Goal: Task Accomplishment & Management: Manage account settings

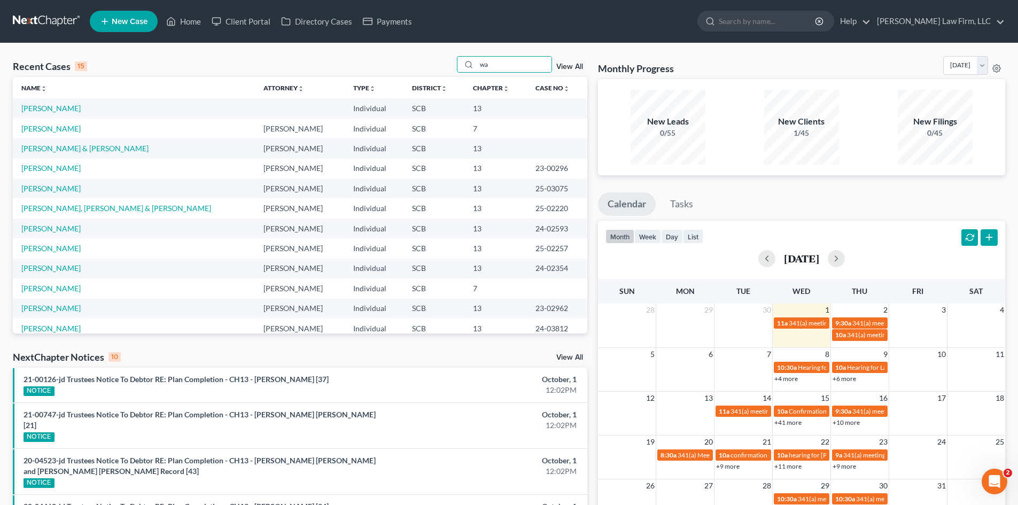
type input "w"
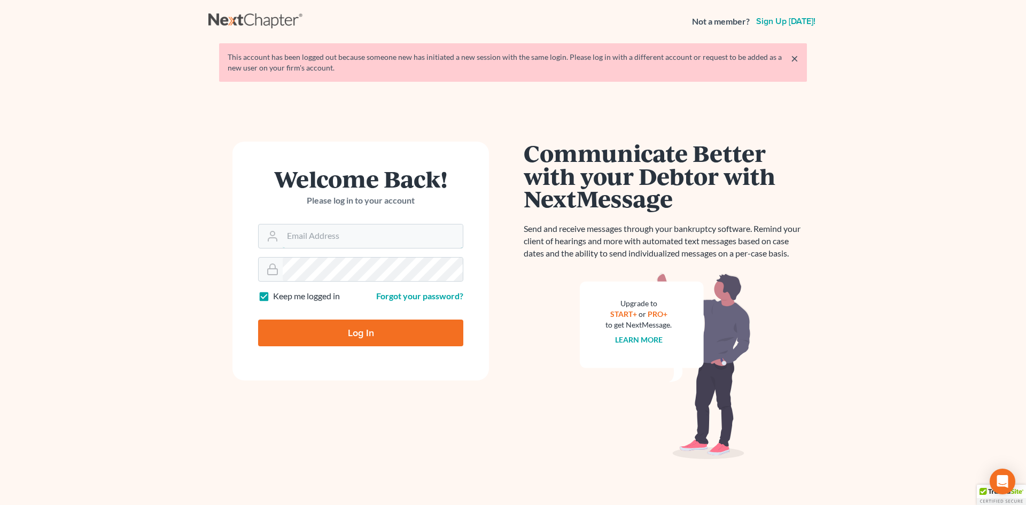
click at [335, 231] on input "Email Address" at bounding box center [373, 236] width 180 height 24
type input "[EMAIL_ADDRESS][DOMAIN_NAME]"
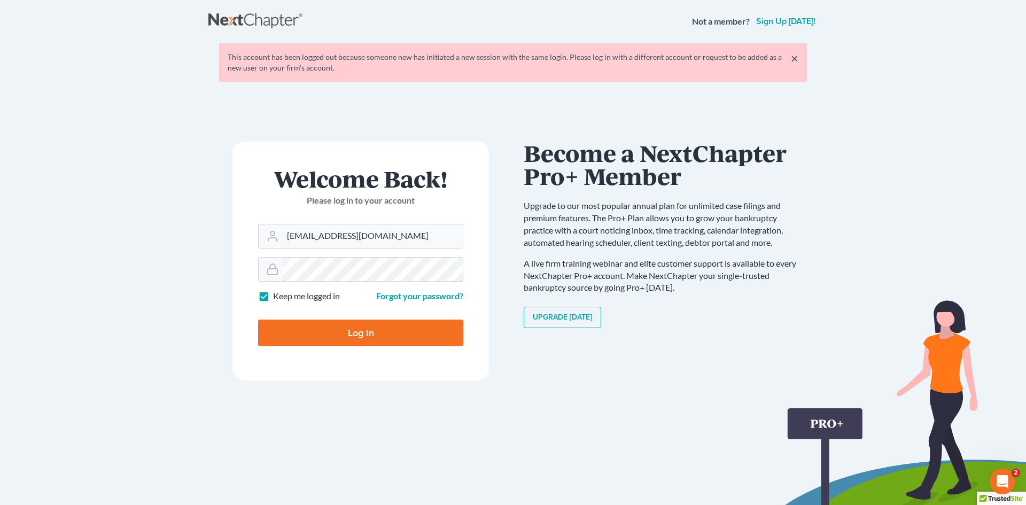
click at [258, 320] on input "Log In" at bounding box center [360, 333] width 205 height 27
type input "Thinking..."
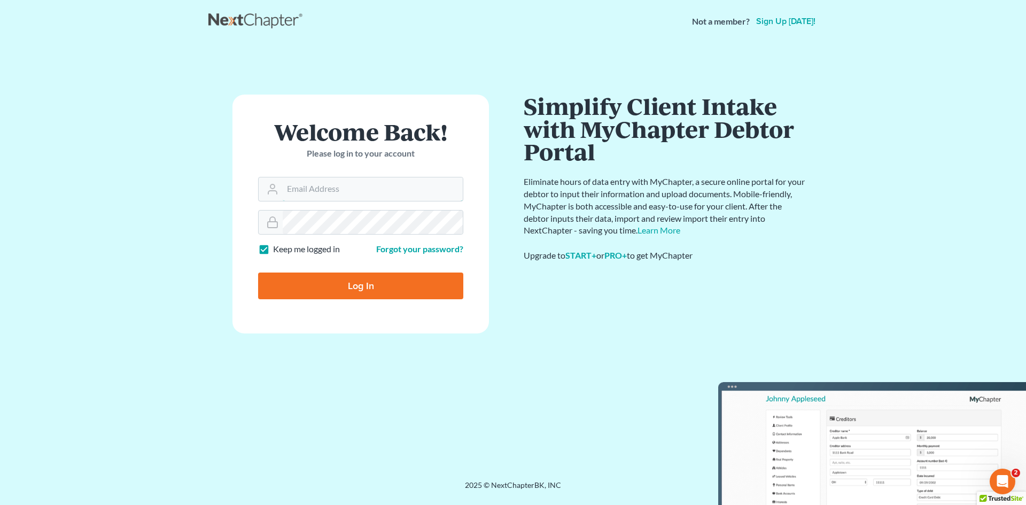
click at [346, 191] on input "Email Address" at bounding box center [373, 189] width 180 height 24
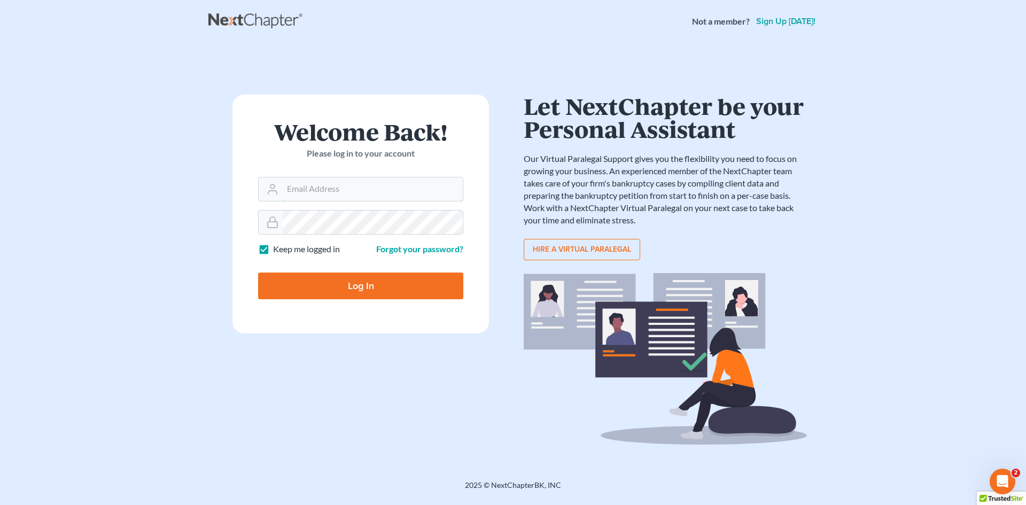
click at [331, 180] on input "Email Address" at bounding box center [373, 189] width 180 height 24
type input "[EMAIL_ADDRESS][DOMAIN_NAME]"
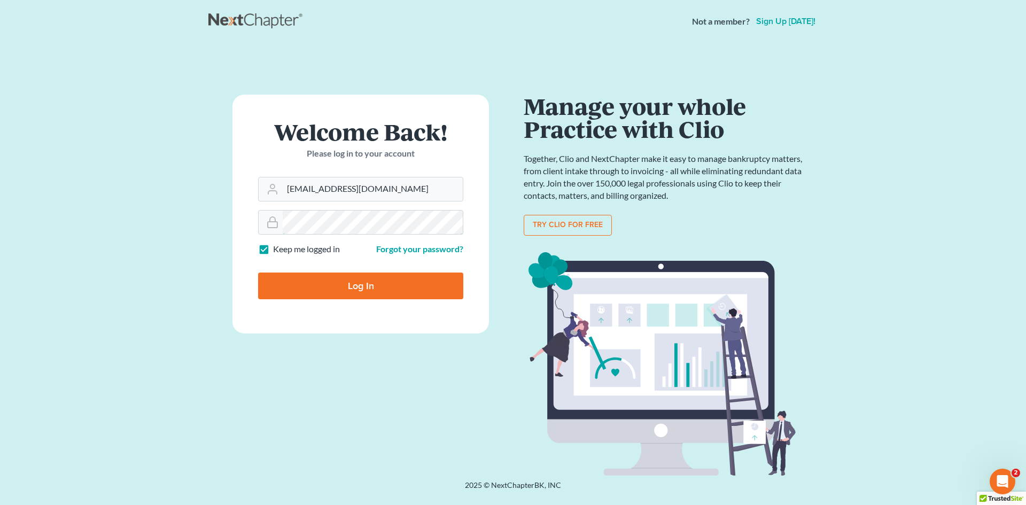
click at [258, 273] on input "Log In" at bounding box center [360, 286] width 205 height 27
type input "Thinking..."
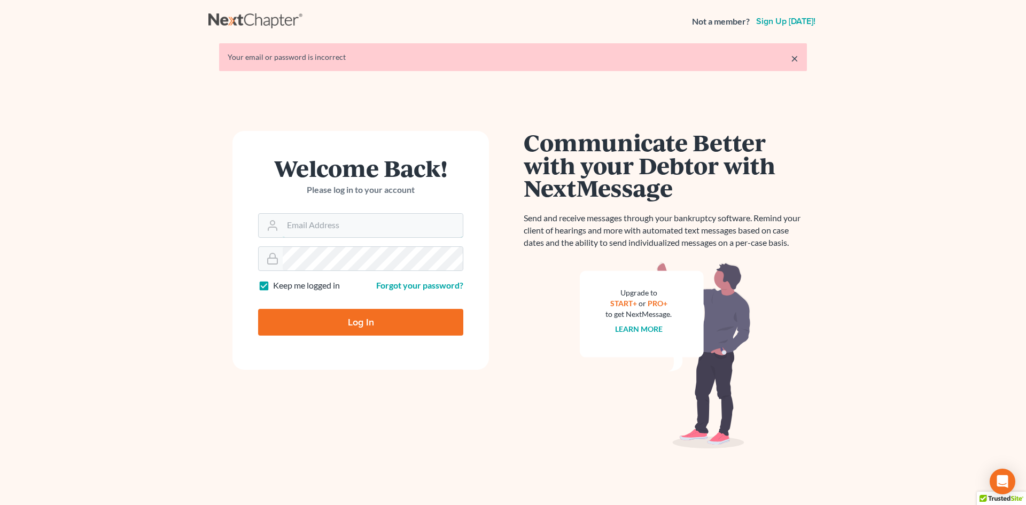
click at [339, 227] on input "Email Address" at bounding box center [373, 226] width 180 height 24
type input "[EMAIL_ADDRESS][DOMAIN_NAME]"
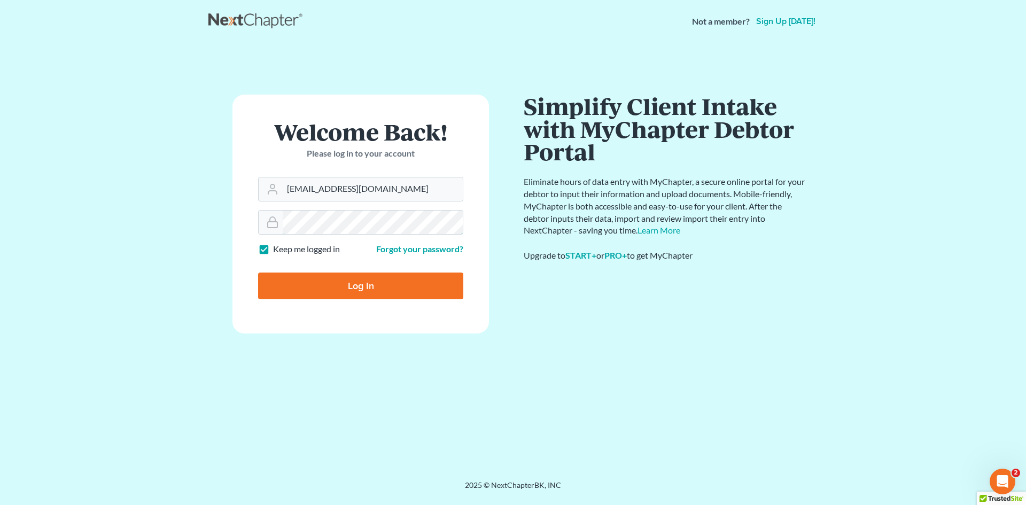
click at [258, 273] on input "Log In" at bounding box center [360, 286] width 205 height 27
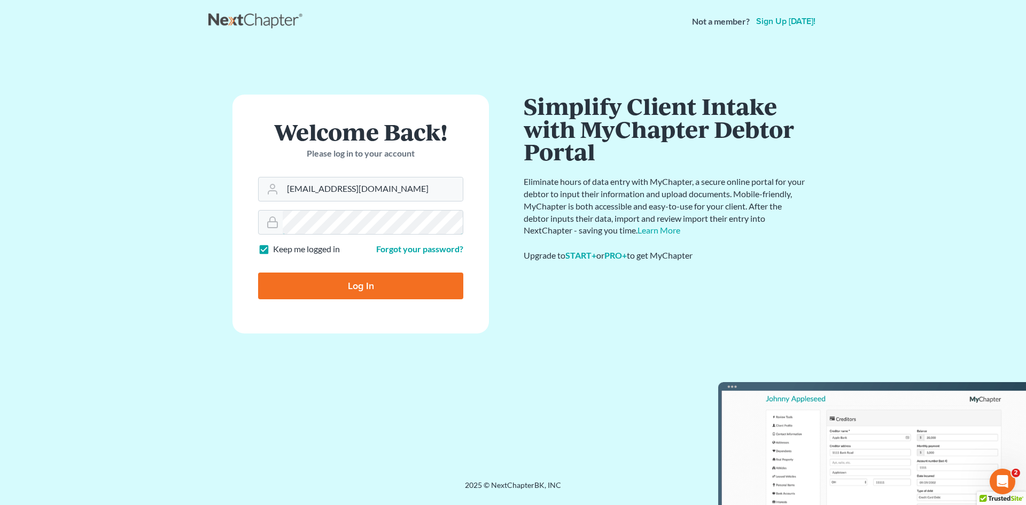
type input "Thinking..."
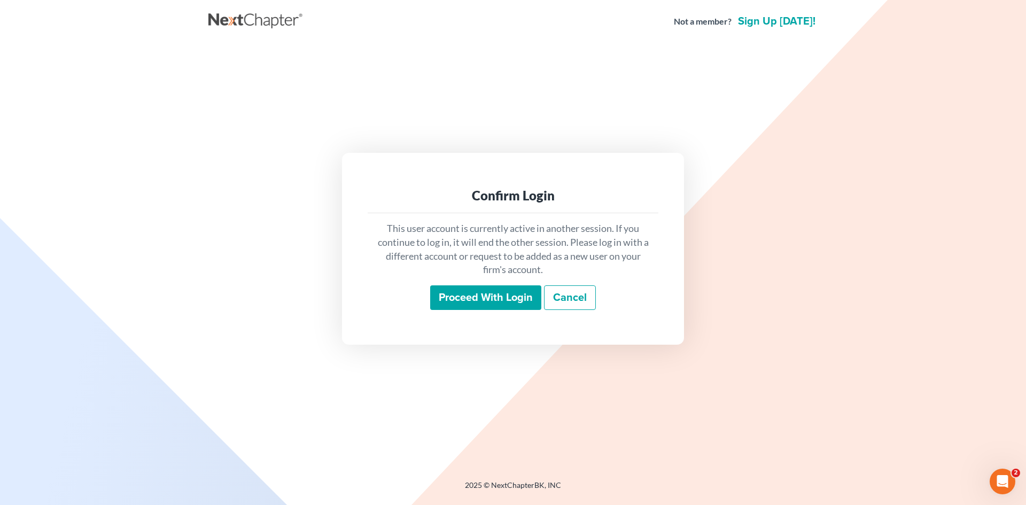
click at [471, 300] on input "Proceed with login" at bounding box center [485, 297] width 111 height 25
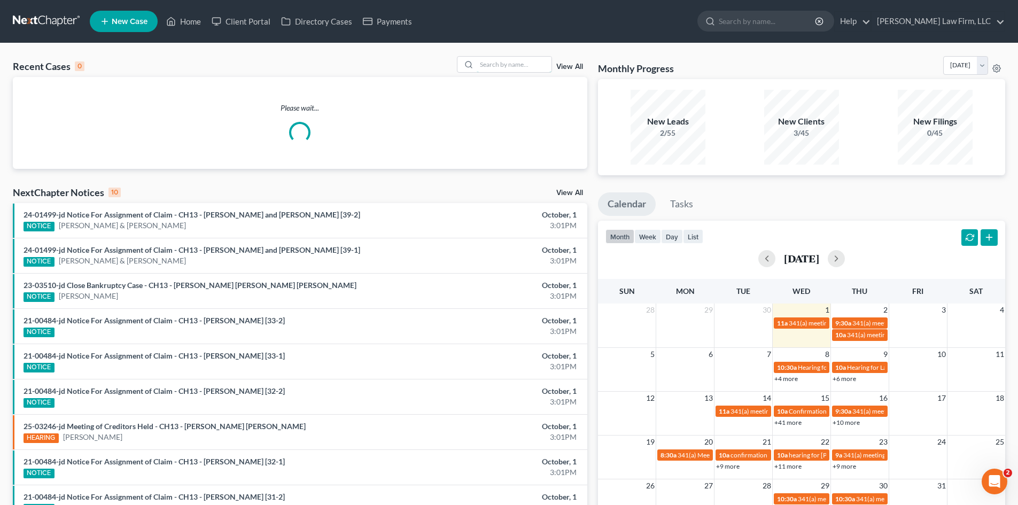
click at [534, 64] on input "search" at bounding box center [514, 64] width 75 height 15
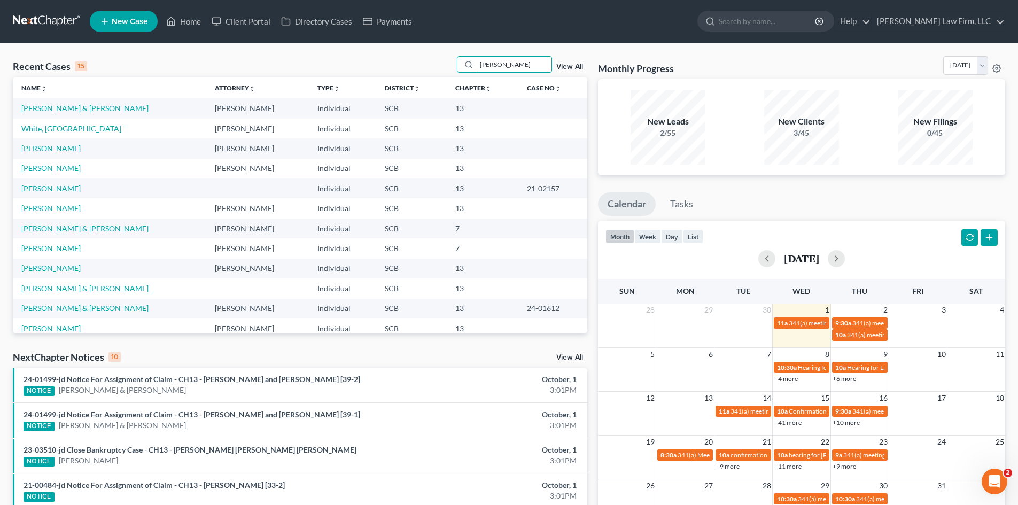
type input "[PERSON_NAME]"
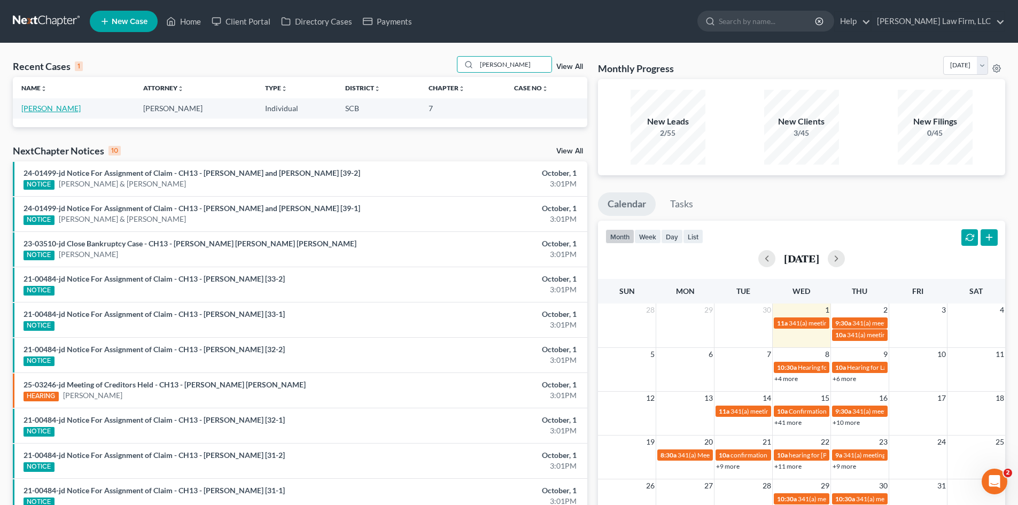
click at [57, 112] on link "[PERSON_NAME]" at bounding box center [50, 108] width 59 height 9
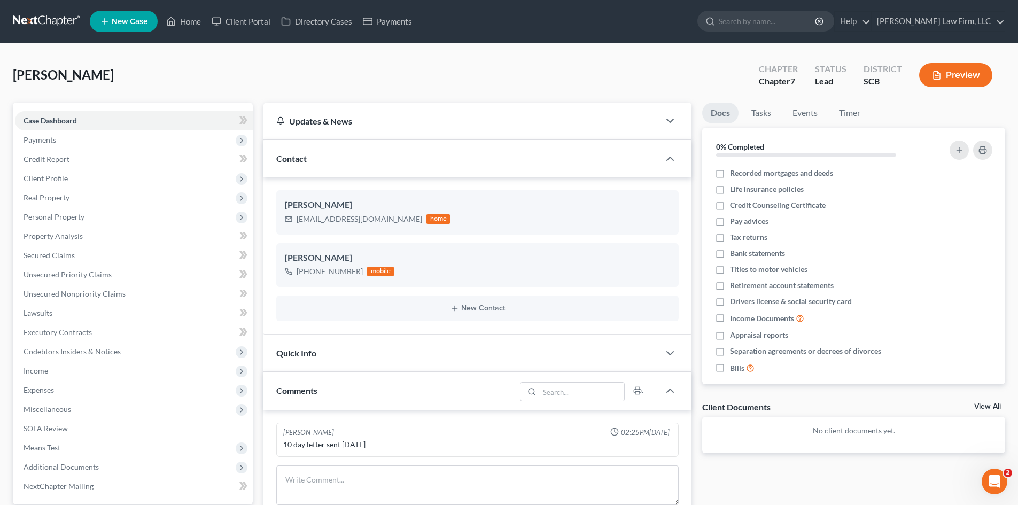
click at [103, 137] on span "Payments" at bounding box center [134, 139] width 238 height 19
click at [102, 162] on link "Invoices" at bounding box center [144, 159] width 216 height 19
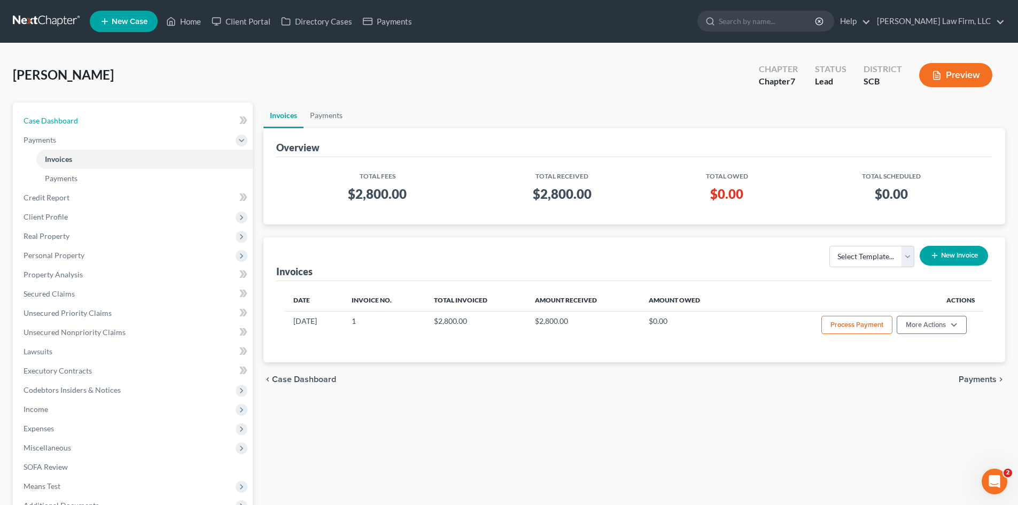
drag, startPoint x: 119, startPoint y: 118, endPoint x: 111, endPoint y: 127, distance: 12.2
click at [119, 118] on link "Case Dashboard" at bounding box center [134, 120] width 238 height 19
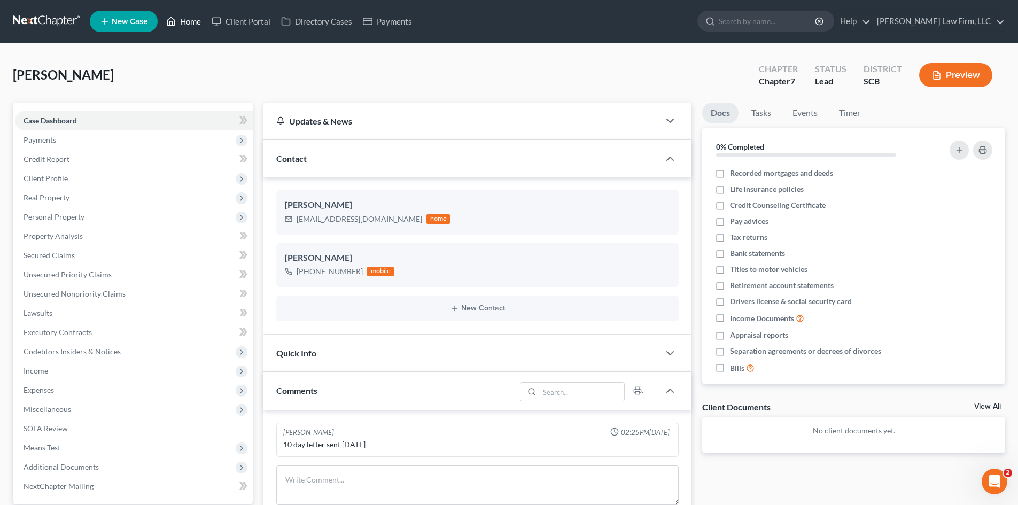
click at [186, 16] on link "Home" at bounding box center [183, 21] width 45 height 19
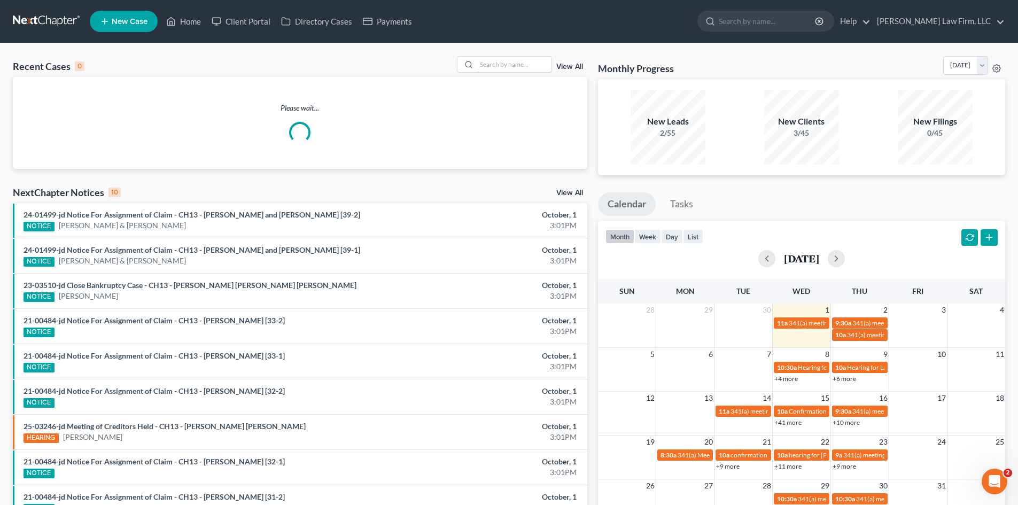
click at [501, 59] on input "search" at bounding box center [514, 64] width 75 height 15
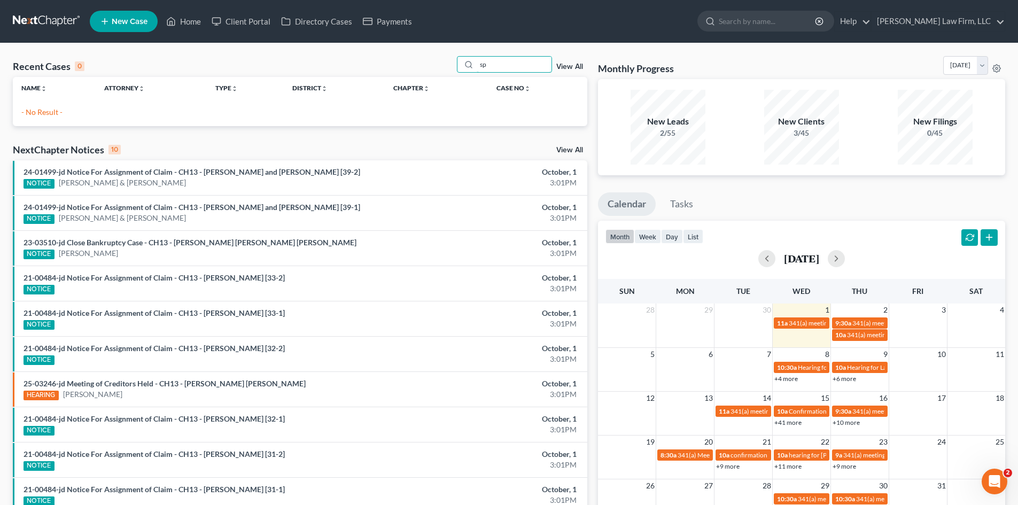
type input "s"
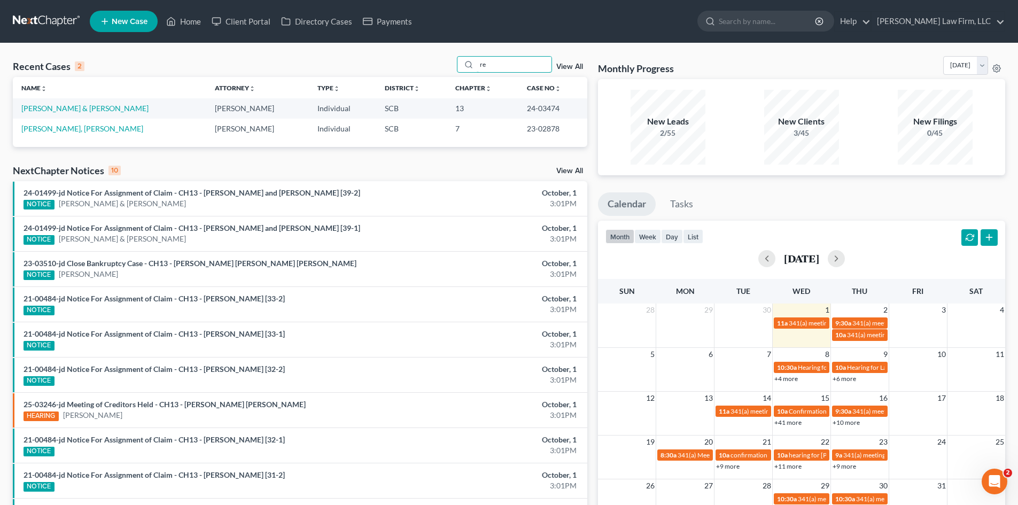
type input "r"
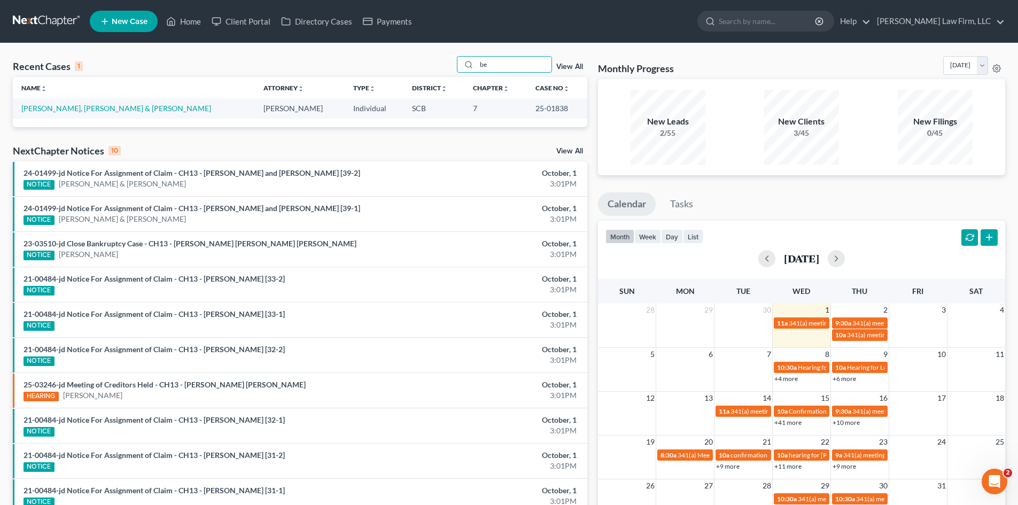
type input "b"
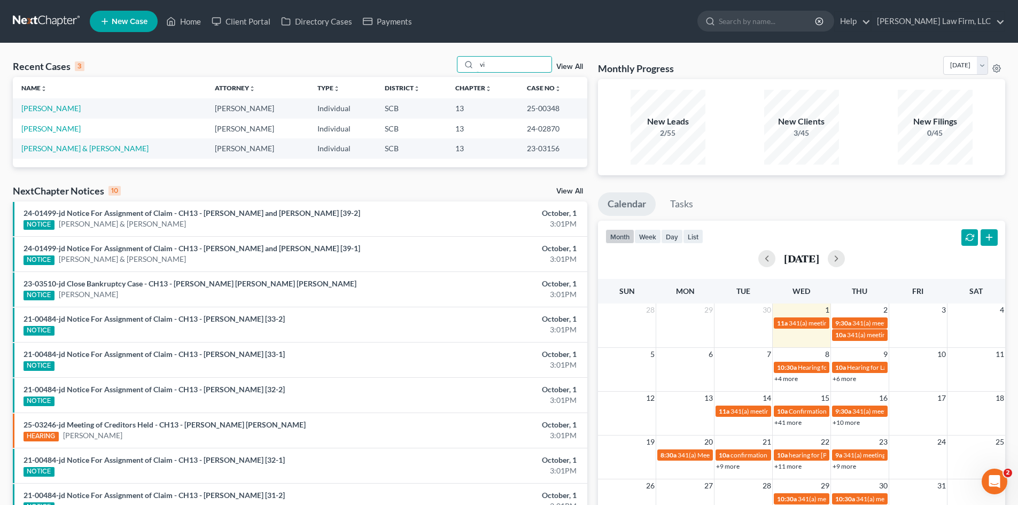
type input "v"
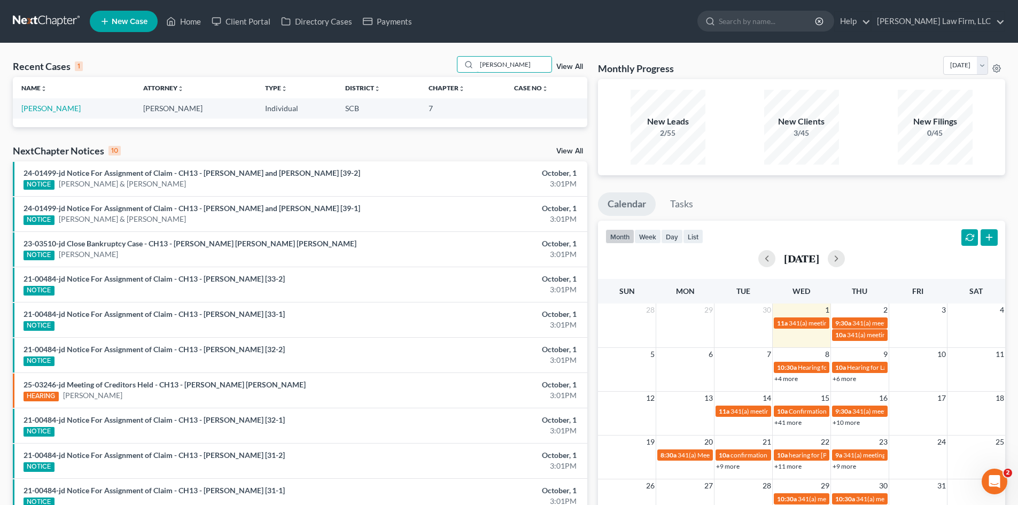
type input "nowell"
click at [55, 113] on link "Nowell, Laurina" at bounding box center [50, 108] width 59 height 9
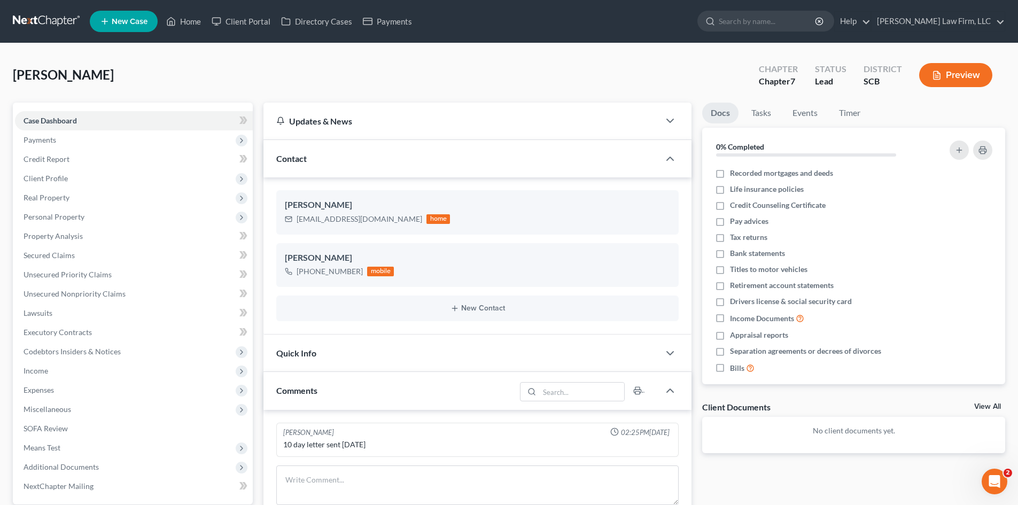
click at [88, 145] on span "Payments" at bounding box center [134, 139] width 238 height 19
click at [74, 183] on link "Payments" at bounding box center [144, 178] width 216 height 19
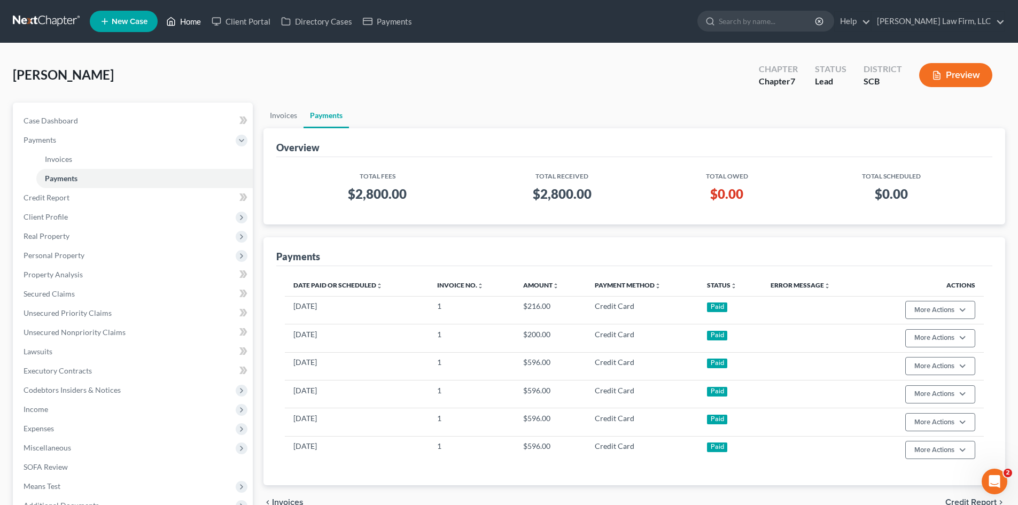
click at [200, 21] on link "Home" at bounding box center [183, 21] width 45 height 19
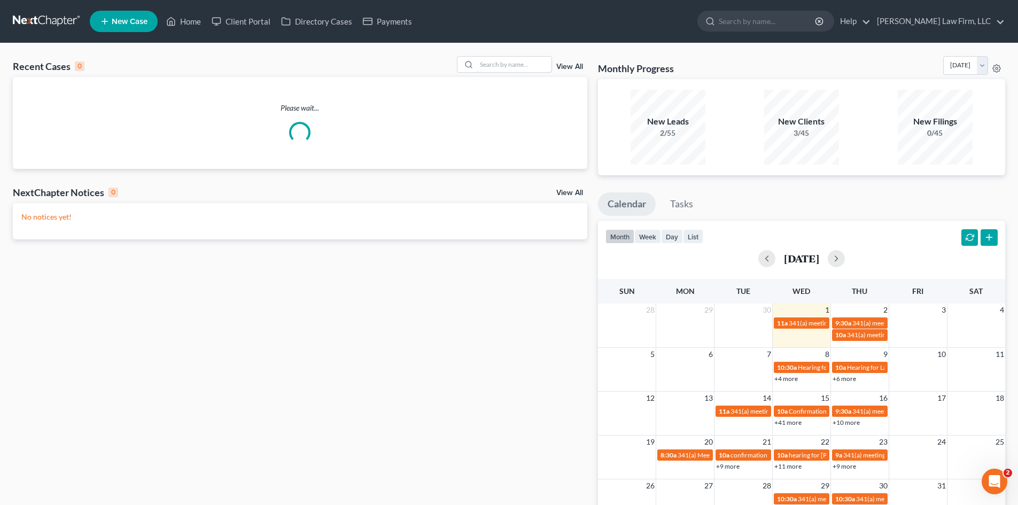
click at [495, 68] on input "search" at bounding box center [514, 64] width 75 height 15
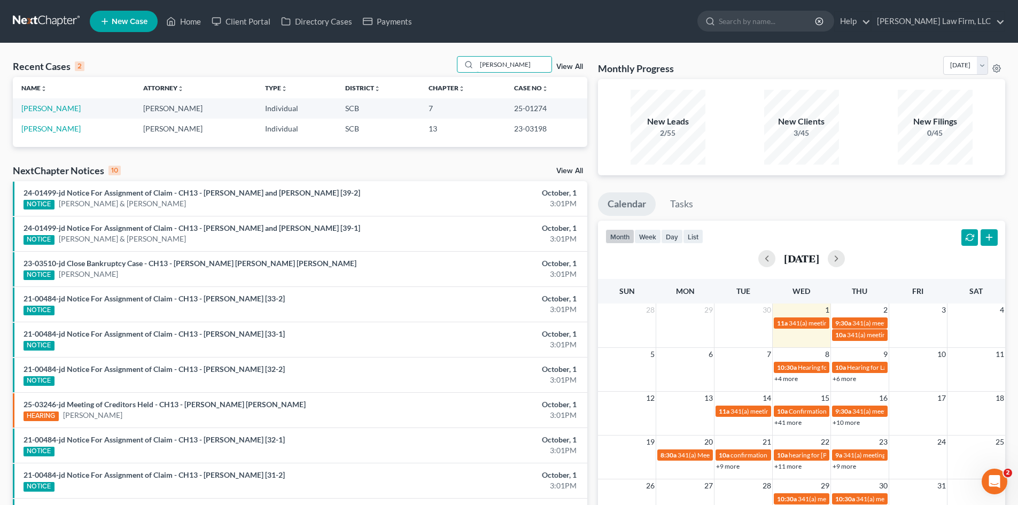
type input "mahaffey"
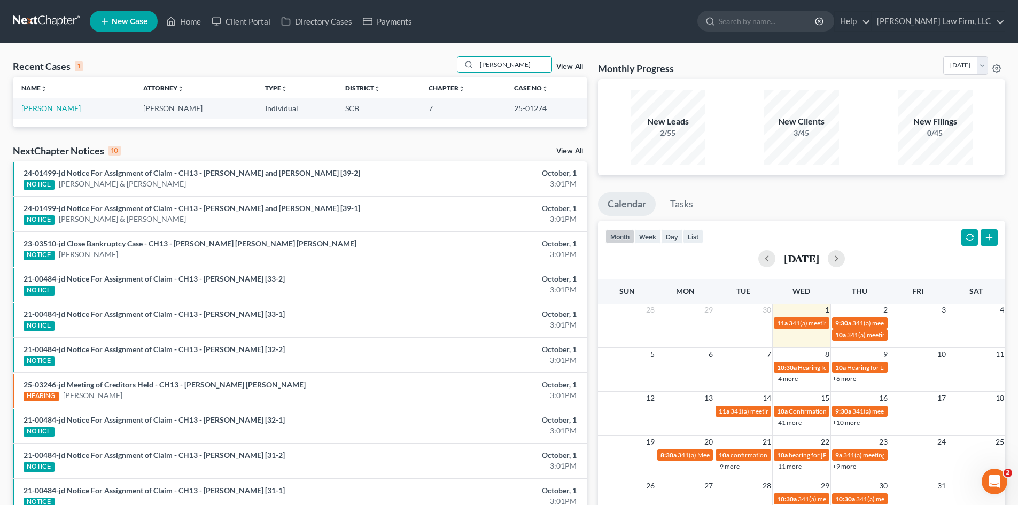
click at [65, 108] on link "Mahaffey, Mark" at bounding box center [50, 108] width 59 height 9
select select "4"
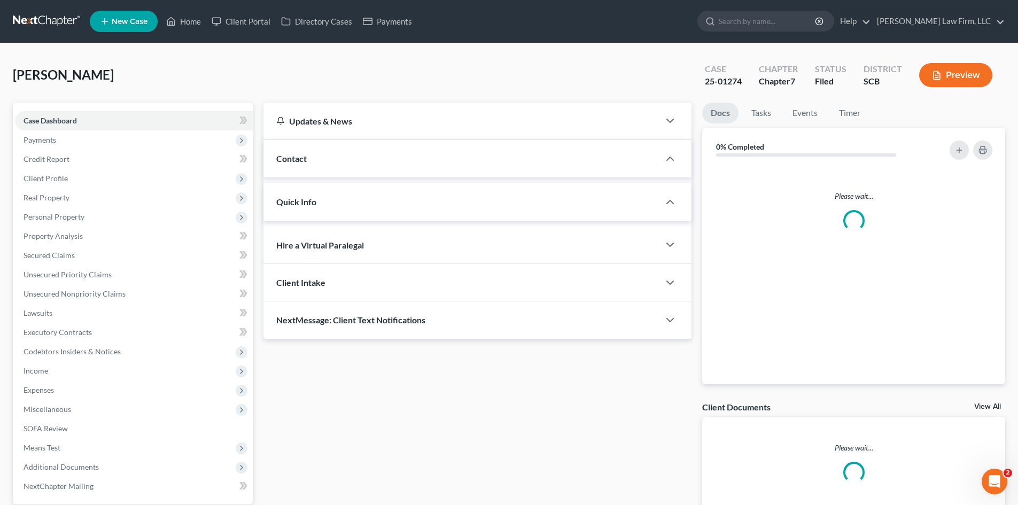
select select "3"
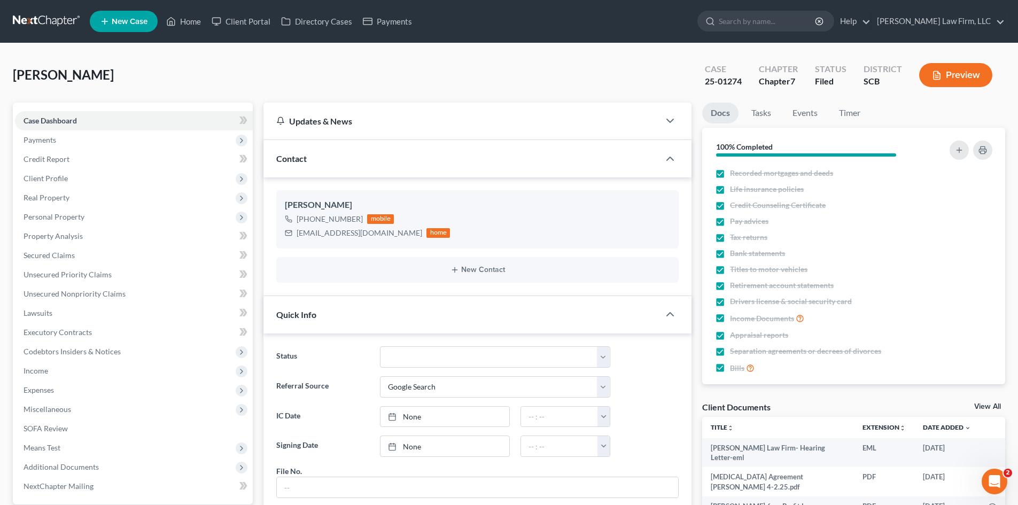
scroll to position [100, 0]
click at [72, 141] on span "Payments" at bounding box center [134, 139] width 238 height 19
click at [73, 184] on link "Payments" at bounding box center [144, 178] width 216 height 19
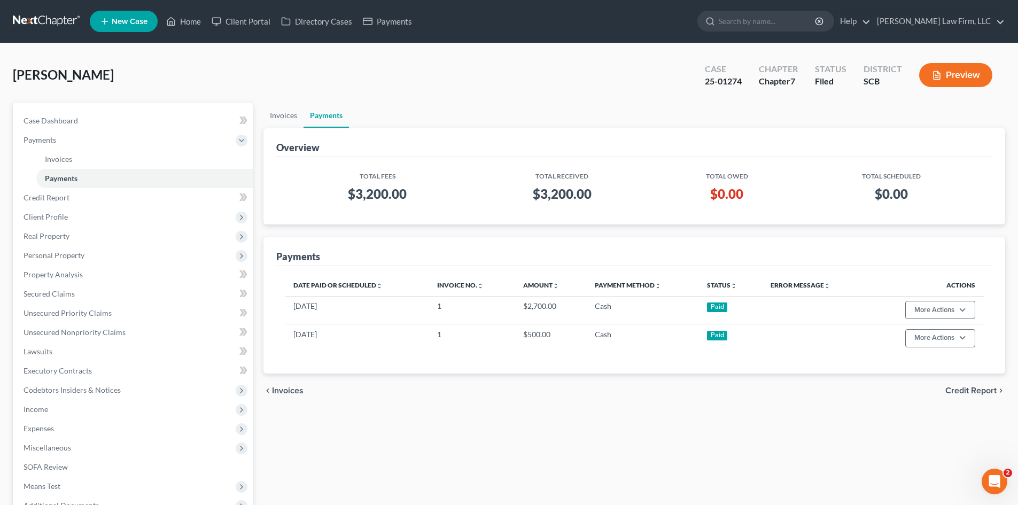
click at [61, 18] on link at bounding box center [47, 21] width 68 height 19
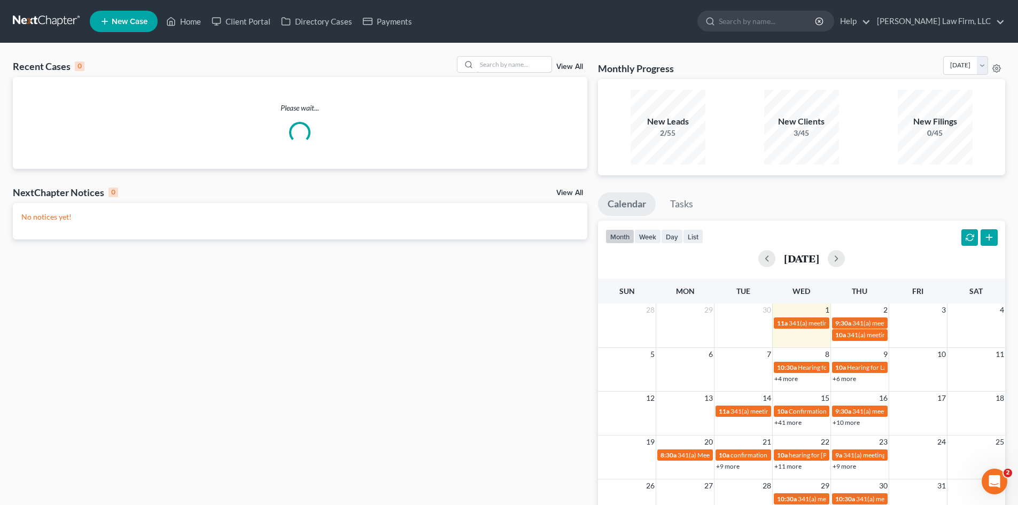
click at [501, 58] on input "search" at bounding box center [514, 64] width 75 height 15
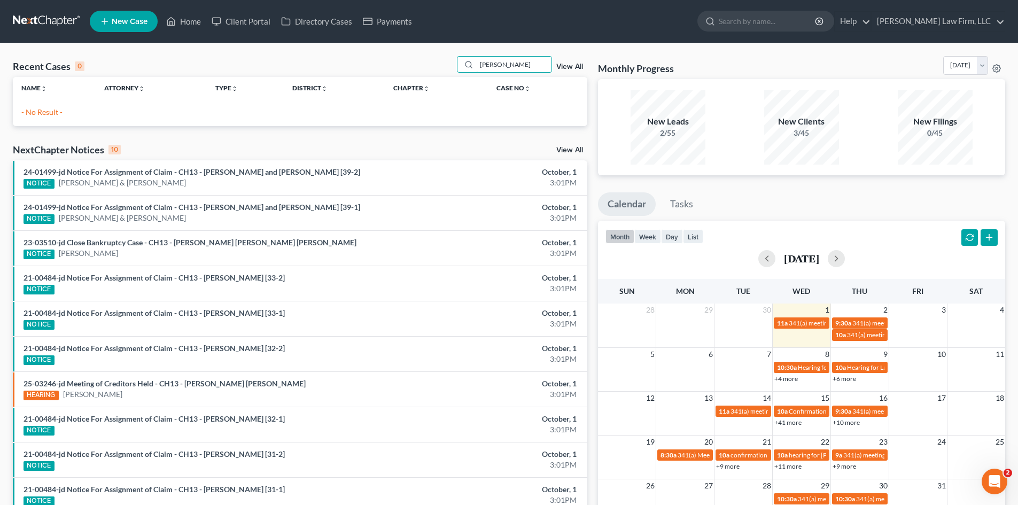
click at [539, 64] on input "[PERSON_NAME]" at bounding box center [514, 64] width 75 height 15
type input "s"
type input "S"
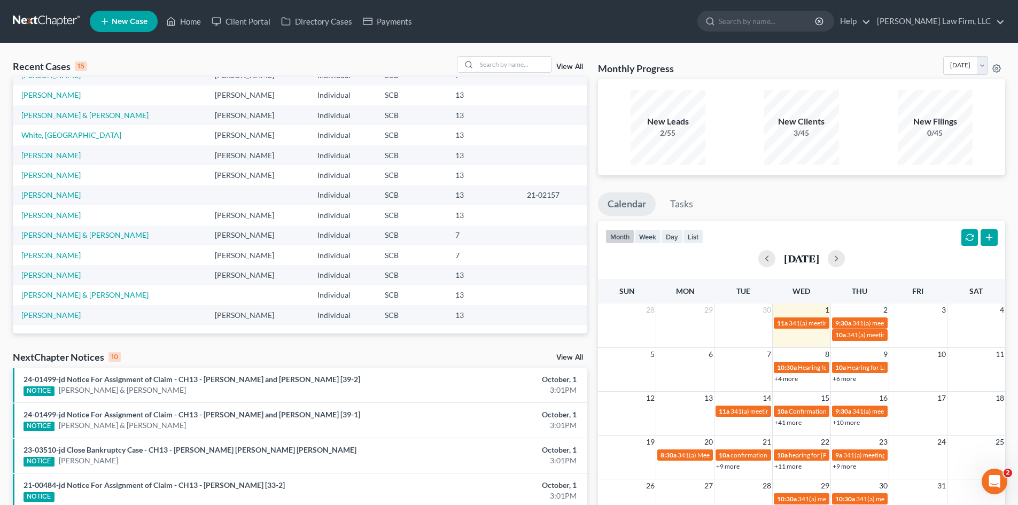
click at [523, 62] on input "search" at bounding box center [514, 64] width 75 height 15
type input "[PERSON_NAME]"
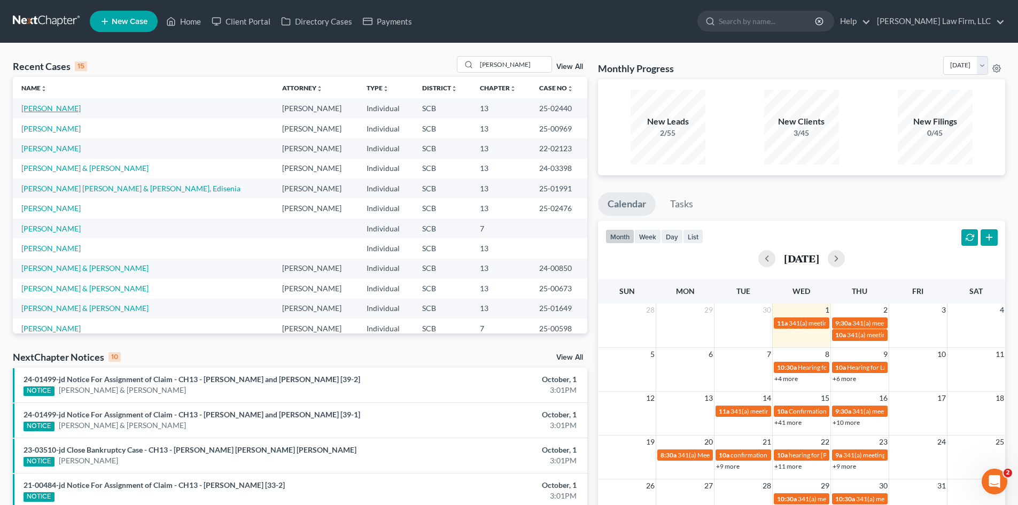
click at [55, 112] on link "Martin, Steven" at bounding box center [50, 108] width 59 height 9
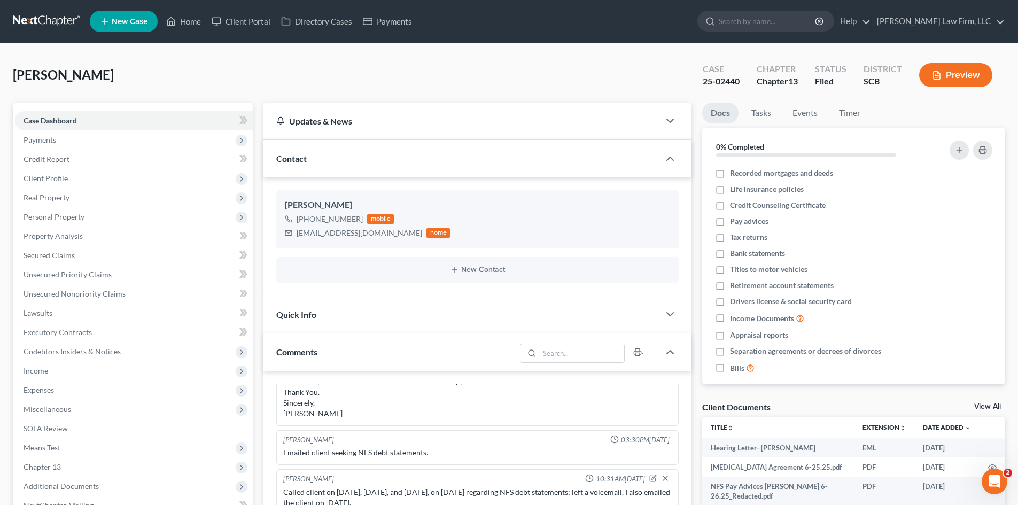
scroll to position [160, 0]
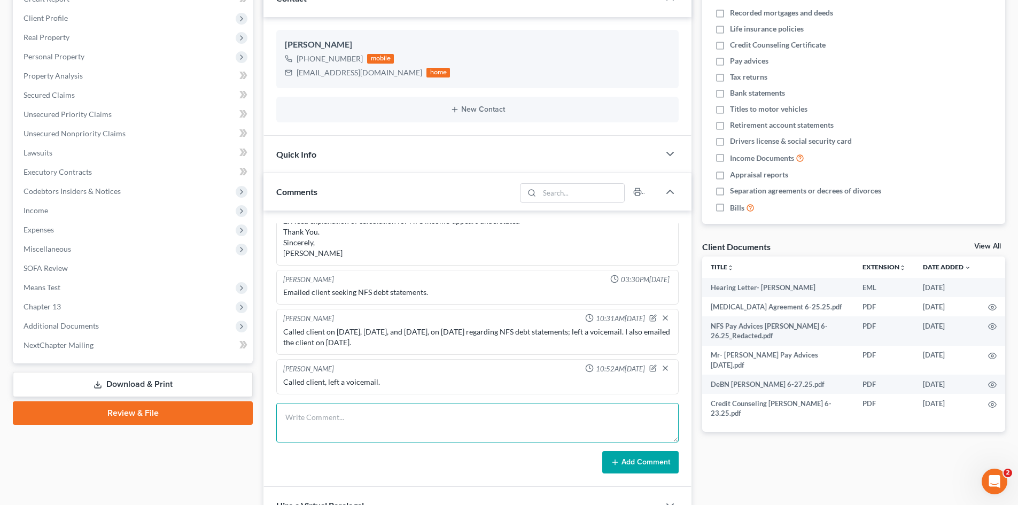
click at [405, 433] on textarea at bounding box center [477, 423] width 402 height 40
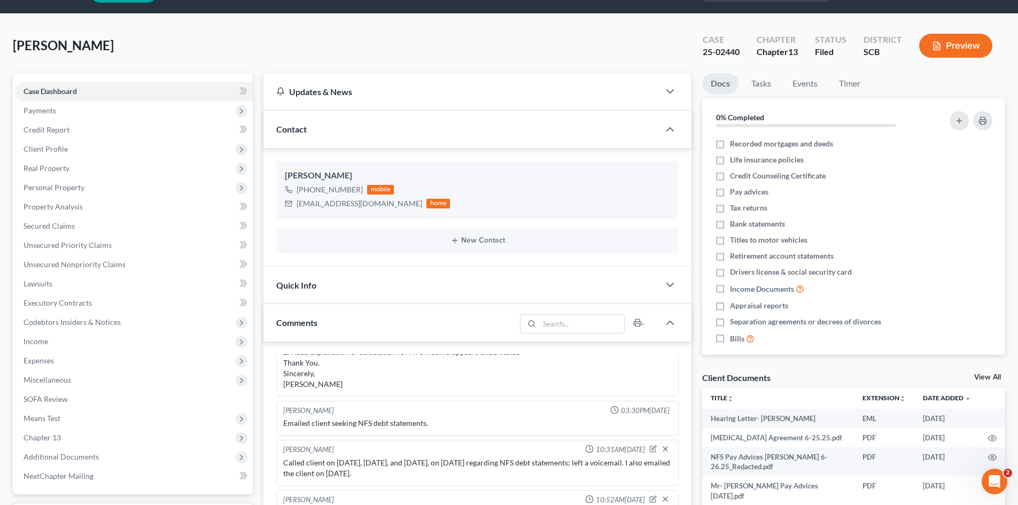
scroll to position [0, 0]
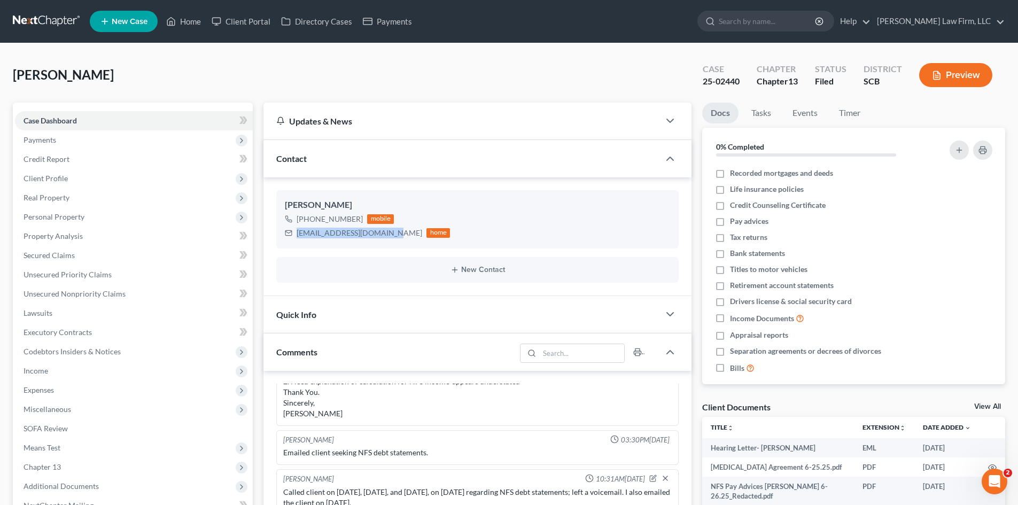
drag, startPoint x: 298, startPoint y: 233, endPoint x: 391, endPoint y: 235, distance: 93.5
click at [391, 235] on div "businessman395@gmail.com home" at bounding box center [367, 233] width 165 height 14
copy div "businessman395@gmail.com"
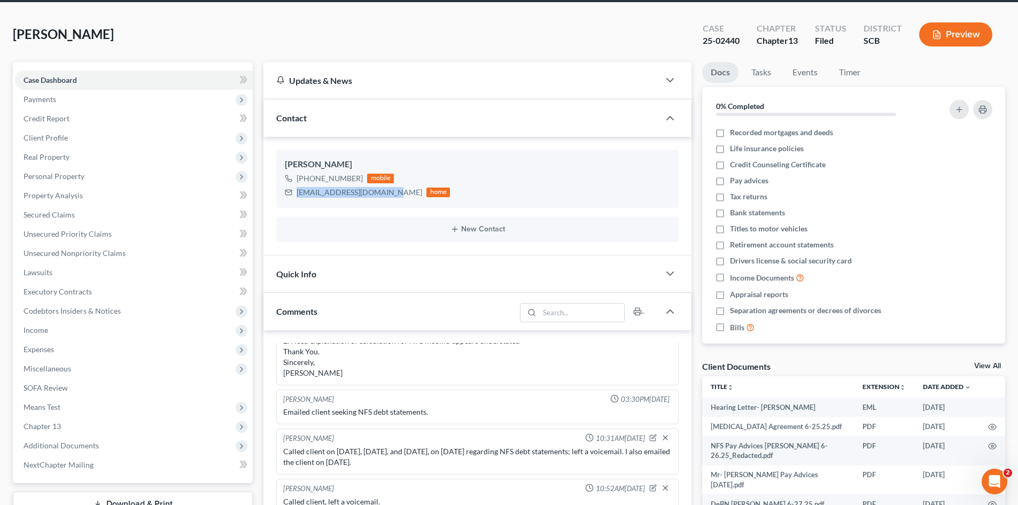
scroll to position [107, 0]
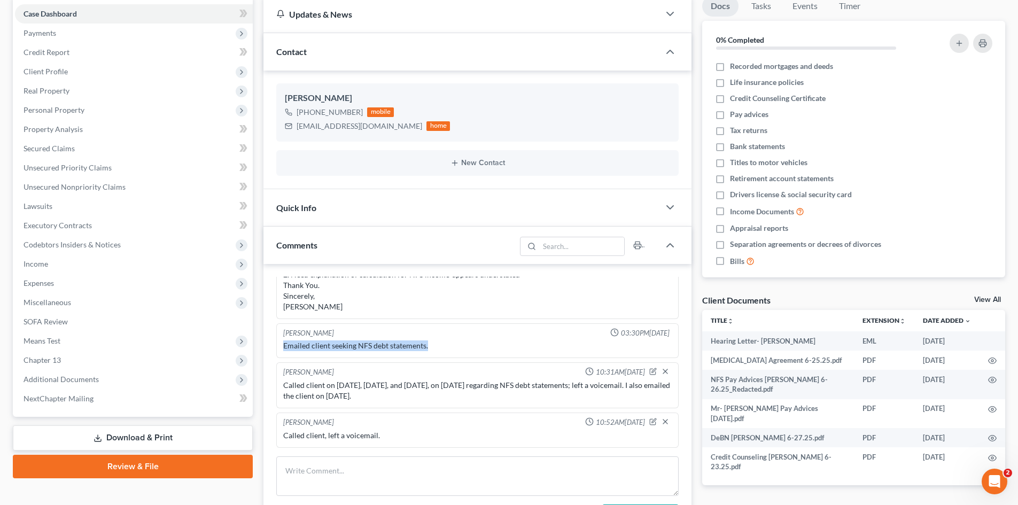
drag, startPoint x: 283, startPoint y: 344, endPoint x: 435, endPoint y: 343, distance: 151.8
click at [435, 343] on div "Emailed client seeking NFS debt statements." at bounding box center [477, 345] width 393 height 15
copy div "Emailed client seeking NFS debt statements."
click at [376, 468] on textarea at bounding box center [477, 476] width 402 height 40
paste textarea "Emailed client seeking NFS debt statements."
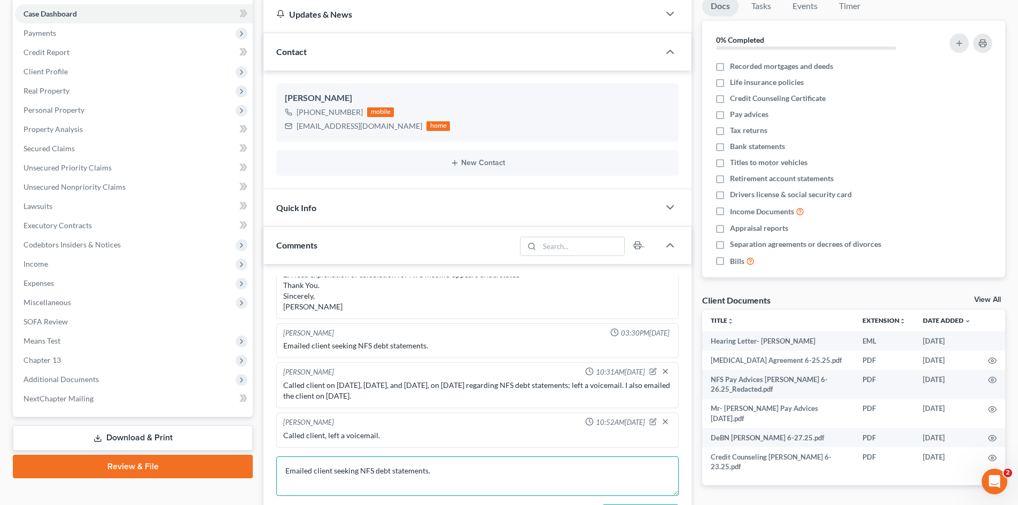
click at [313, 467] on textarea "Emailed client seeking NFS debt statements." at bounding box center [477, 476] width 402 height 40
click at [385, 474] on textarea "Emailed & called client seeking NFS debt statements." at bounding box center [477, 476] width 402 height 40
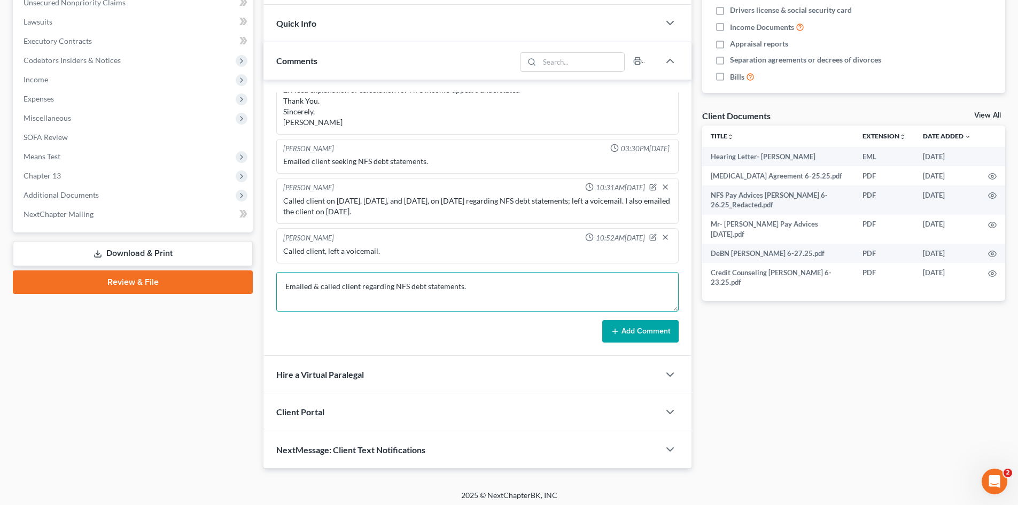
scroll to position [296, 0]
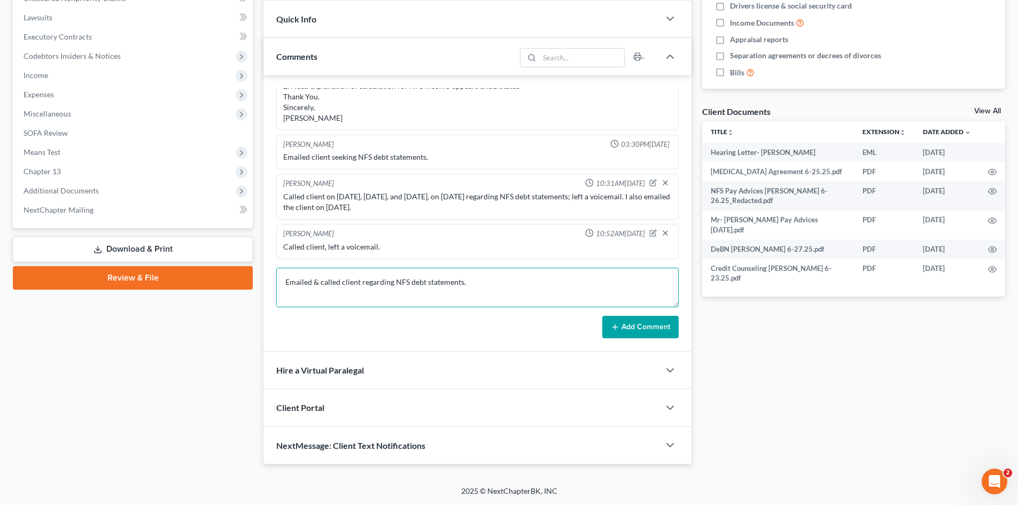
click at [609, 285] on textarea "Emailed & called client regarding NFS debt statements." at bounding box center [477, 288] width 402 height 40
type textarea "Emailed & called client regarding NFS debt statements."
click at [641, 324] on button "Add Comment" at bounding box center [640, 327] width 76 height 22
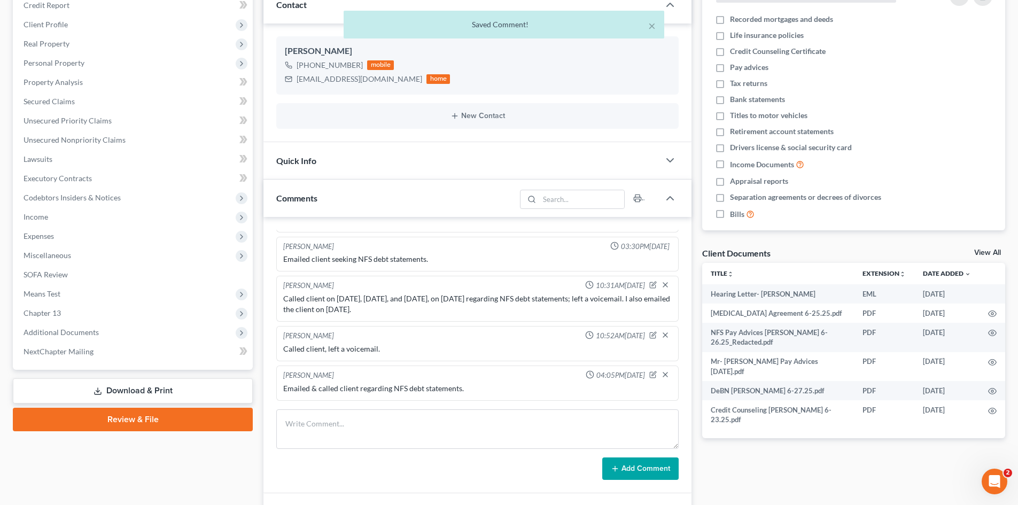
scroll to position [135, 0]
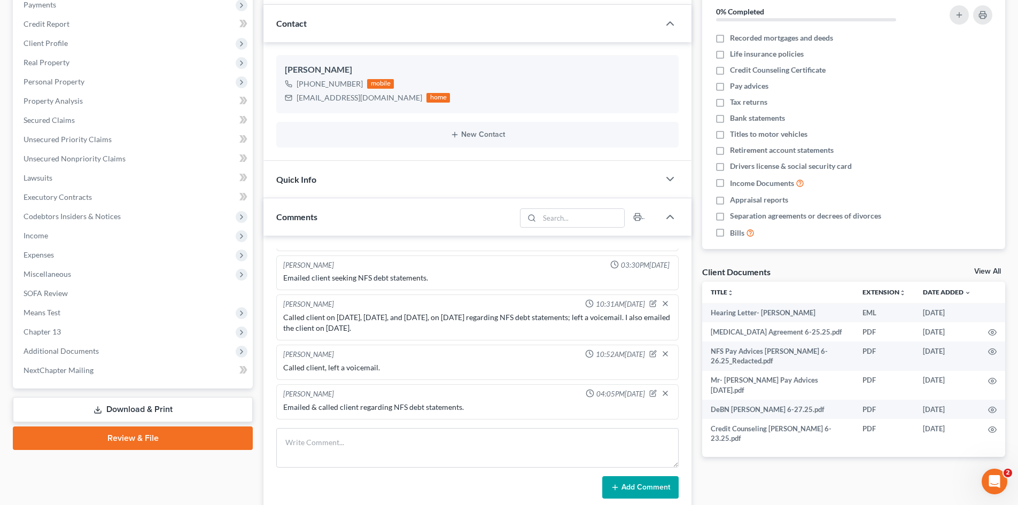
click at [440, 315] on div "Called client on 9/24/25, 9/25/25, and 9/26/25, on 9/26/25 regarding NFS debt s…" at bounding box center [477, 322] width 389 height 21
click at [652, 301] on icon "button" at bounding box center [654, 302] width 4 height 4
type textarea "Called client on 9/24/25, 9/25/25, and 9/26/25, on 9/26/25 regarding NFS debt s…"
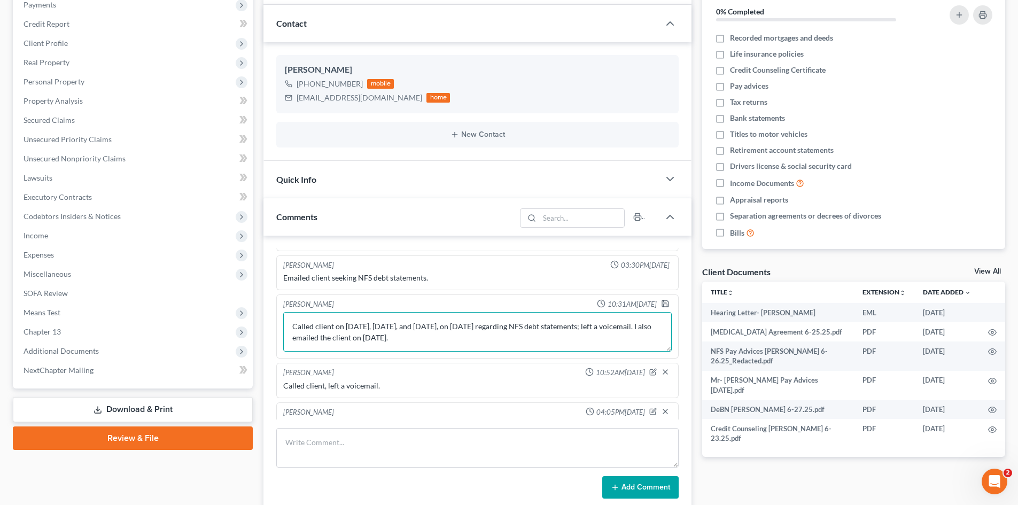
drag, startPoint x: 290, startPoint y: 326, endPoint x: 414, endPoint y: 336, distance: 124.4
click at [415, 336] on textarea "Called client on 9/24/25, 9/25/25, and 9/26/25, on 9/26/25 regarding NFS debt s…" at bounding box center [477, 332] width 389 height 40
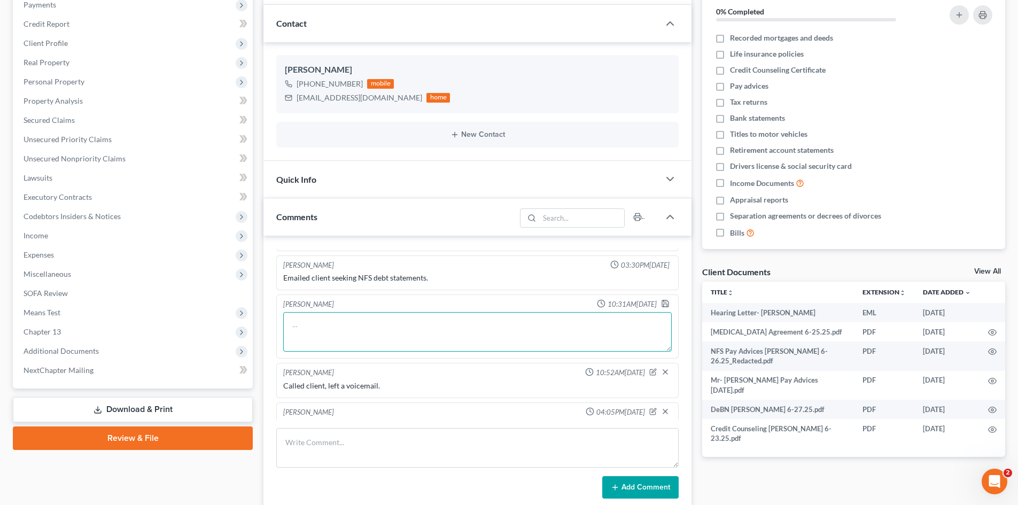
paste textarea "9/24/25 – Called client; no answer. 9/25/25 – Called client; no answer. 9/26/25…"
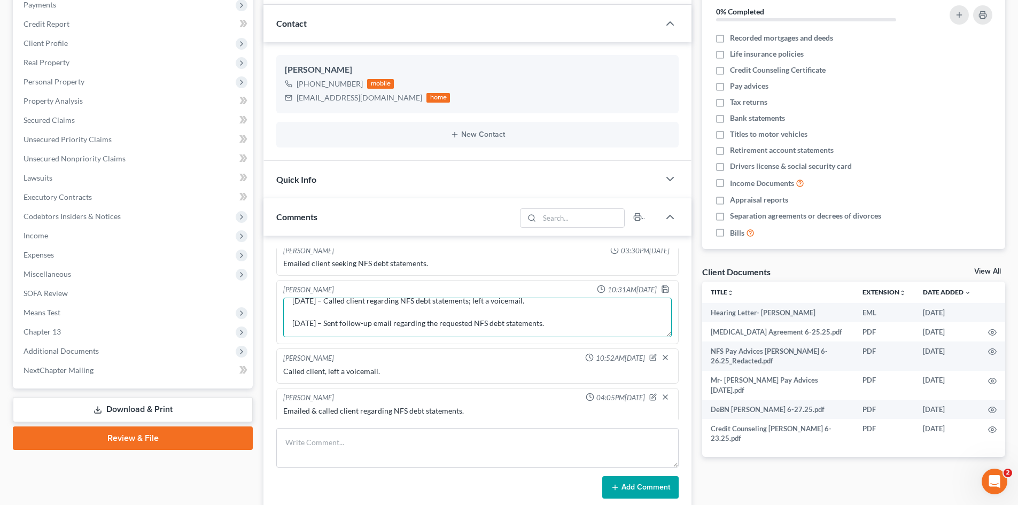
scroll to position [531, 0]
click at [294, 316] on textarea "9/24/25 – Called client; no answer. 9/25/25 – Called client; no answer. 9/26/25…" at bounding box center [477, 314] width 389 height 40
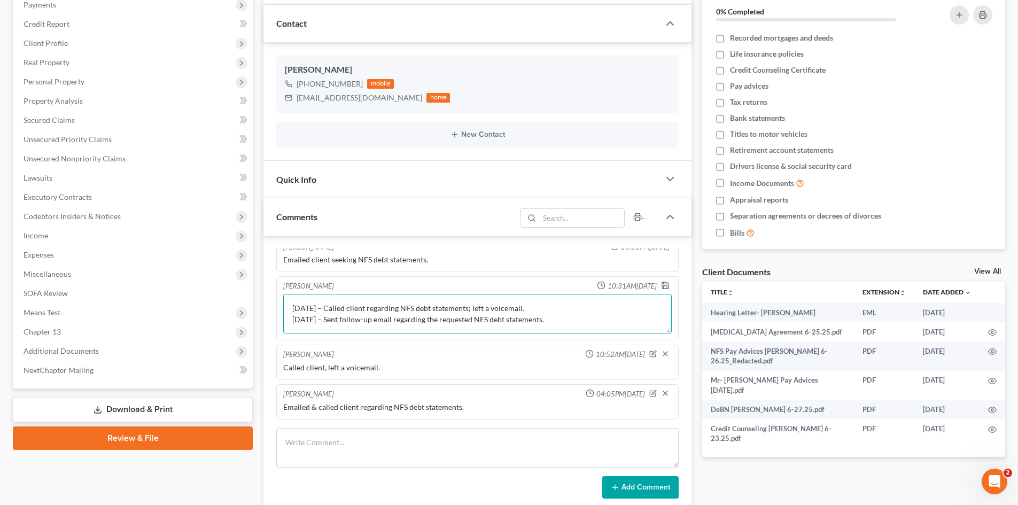
scroll to position [45, 0]
click at [293, 309] on textarea "9/24/25 – Called client; no answer. 9/25/25 – Called client; no answer. 9/26/25…" at bounding box center [477, 314] width 389 height 40
click at [292, 329] on textarea "9/24/25 – Called client; no answer. 9/25/25 – Called client; no answer. 9/26/25…" at bounding box center [477, 314] width 389 height 40
click at [402, 308] on textarea "9/24/25 – Called client; no answer. 9/25/25 – Called client; no answer. 9/26/25…" at bounding box center [477, 314] width 389 height 40
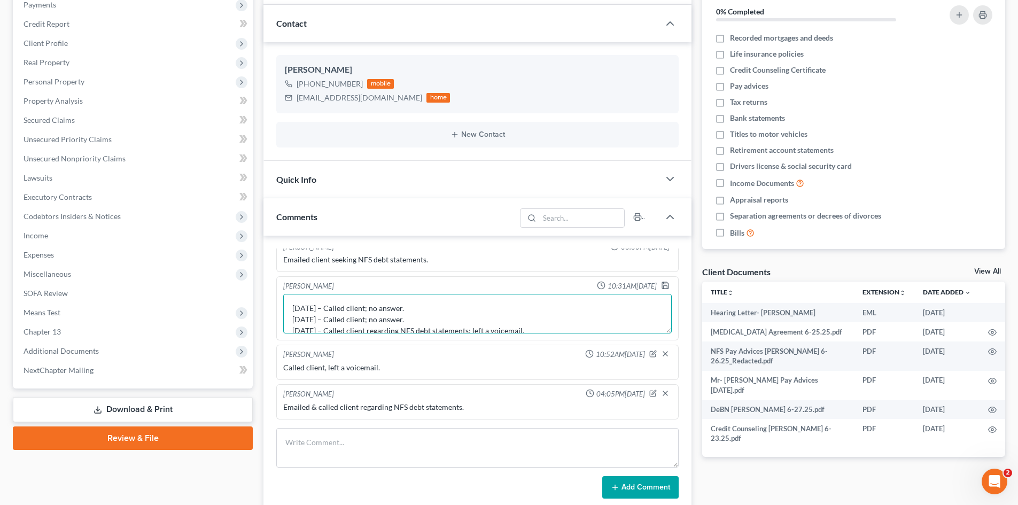
click at [405, 309] on textarea "9/24/25 – Called client; no answer. 9/25/25 – Called client; no answer. 9/26/25…" at bounding box center [477, 314] width 389 height 40
click at [403, 321] on textarea "9/24/25 – Called client; left vm. 9/25/25 – Called client; no answer. 9/26/25 –…" at bounding box center [477, 314] width 389 height 40
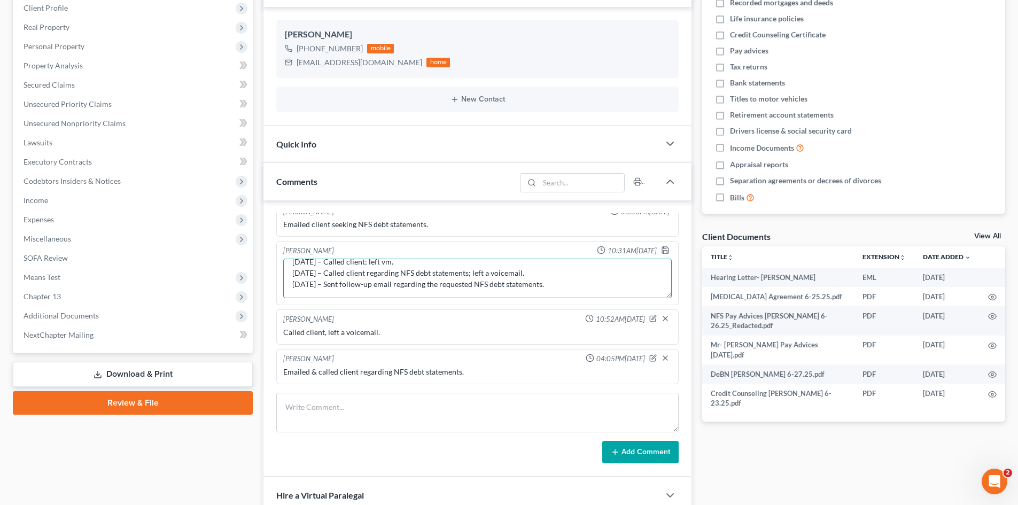
scroll to position [189, 0]
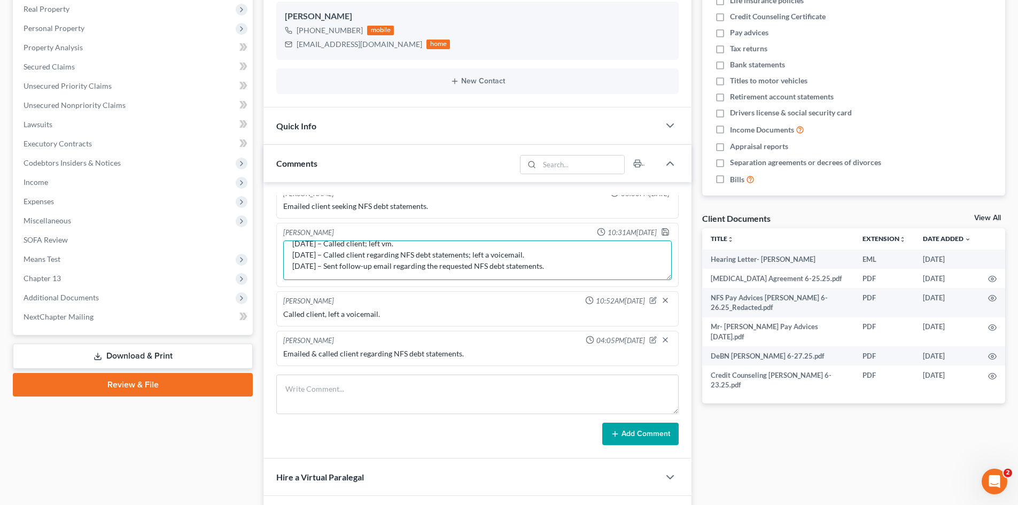
drag, startPoint x: 325, startPoint y: 264, endPoint x: 286, endPoint y: 272, distance: 39.7
click at [286, 272] on textarea "9/24/25 – Called client; left vm. 9/25/25 – Called client; left vm. 9/26/25 – C…" at bounding box center [477, 261] width 389 height 40
click at [541, 257] on textarea "9/24/25 – Called client; left vm. 9/25/25 – Called client; left vm. 9/26/25 – C…" at bounding box center [477, 261] width 389 height 40
click at [418, 269] on textarea "9/24/25 – Called client; left vm. 9/25/25 – Called client; left vm. 9/26/25 – C…" at bounding box center [477, 261] width 389 height 40
type textarea "9/24/25 – Called client; left vm. 9/25/25 – Called client; left vm. 9/26/25 – C…"
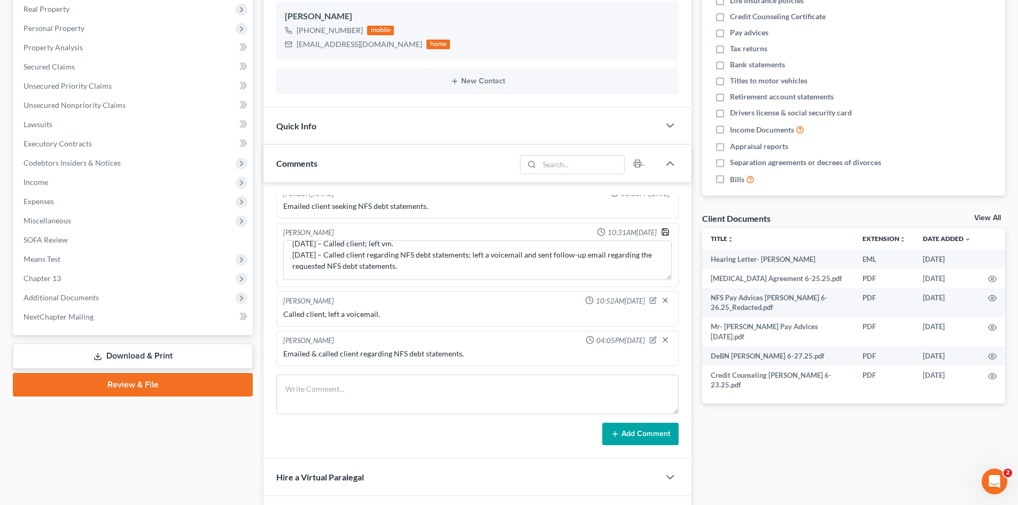
click at [664, 230] on polyline "button" at bounding box center [665, 230] width 3 height 2
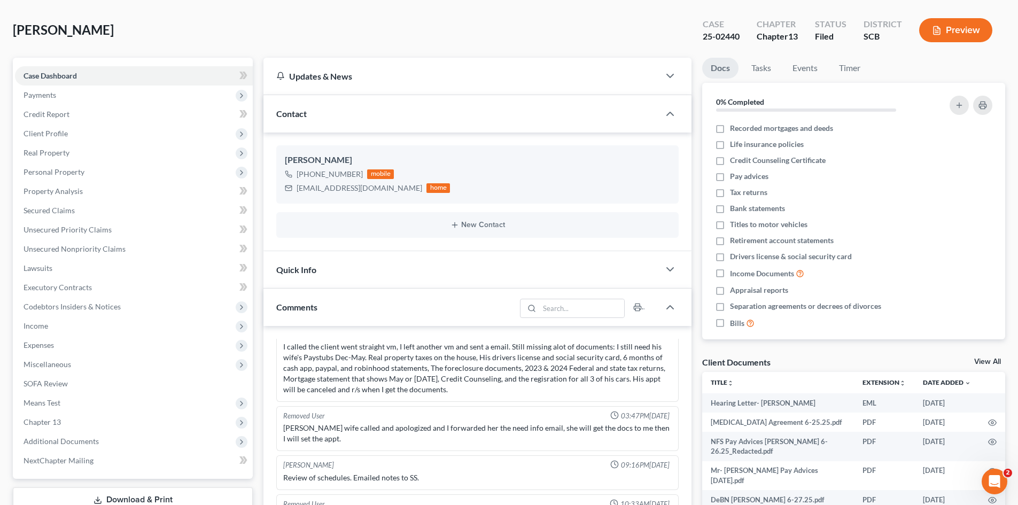
scroll to position [0, 0]
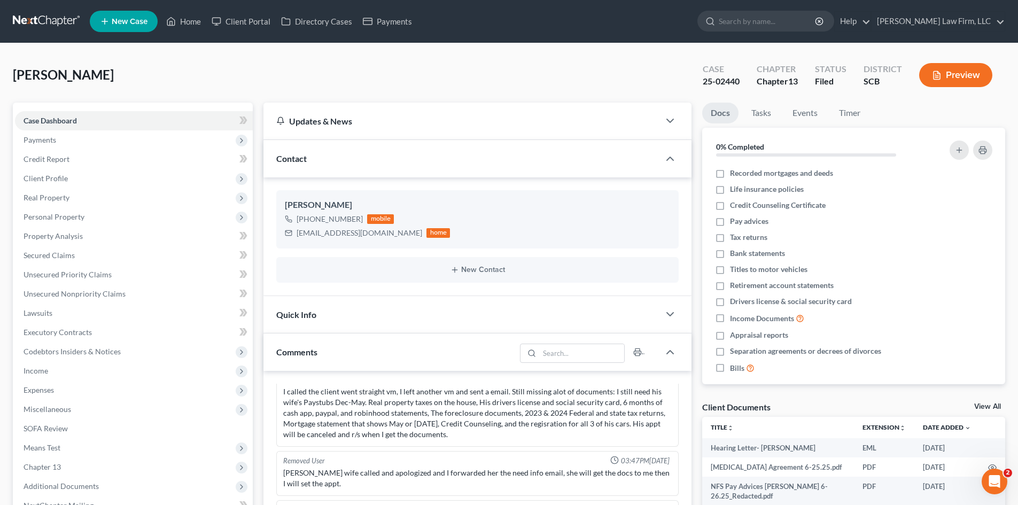
click at [56, 28] on link at bounding box center [47, 21] width 68 height 19
